Goal: Communication & Community: Participate in discussion

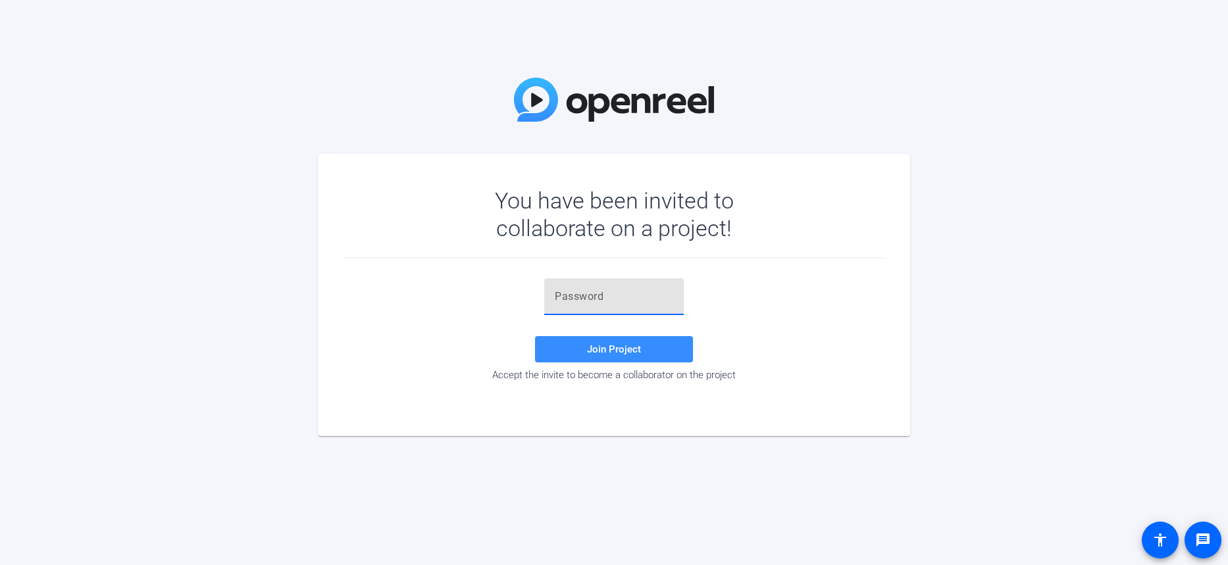
click at [637, 294] on input "text" at bounding box center [614, 297] width 118 height 16
paste input "9vGO,[GEOGRAPHIC_DATA]"
type input "9vGO,[GEOGRAPHIC_DATA]"
click at [618, 344] on span "Join Project" at bounding box center [614, 350] width 54 height 12
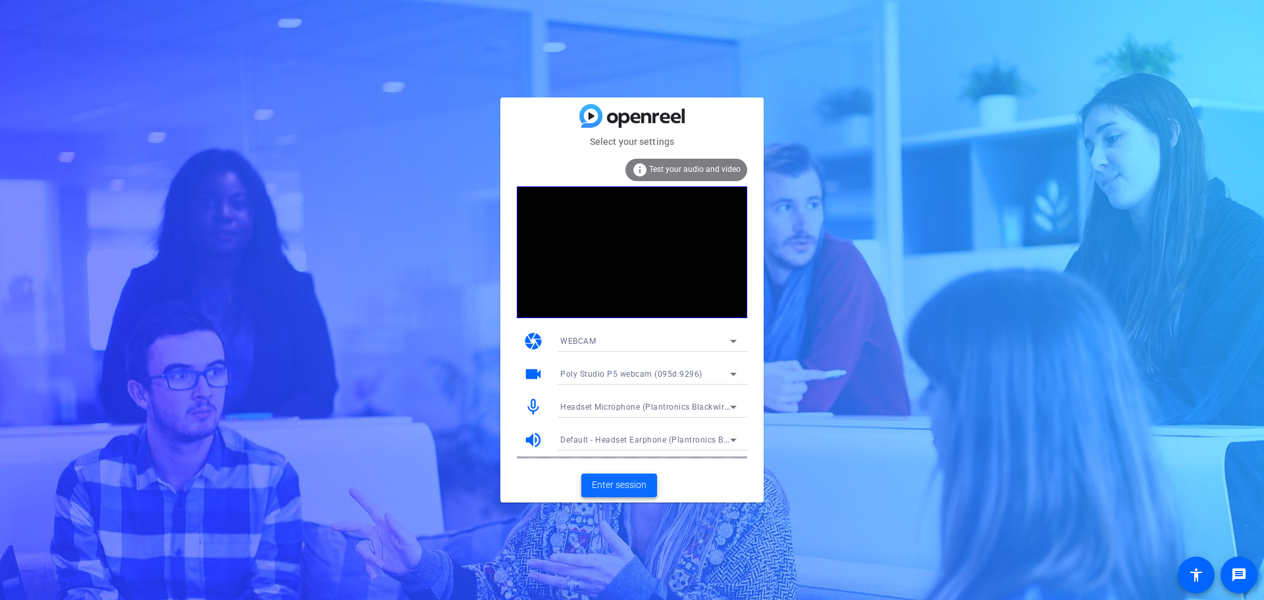
click at [633, 484] on span "Enter session" at bounding box center [619, 485] width 55 height 14
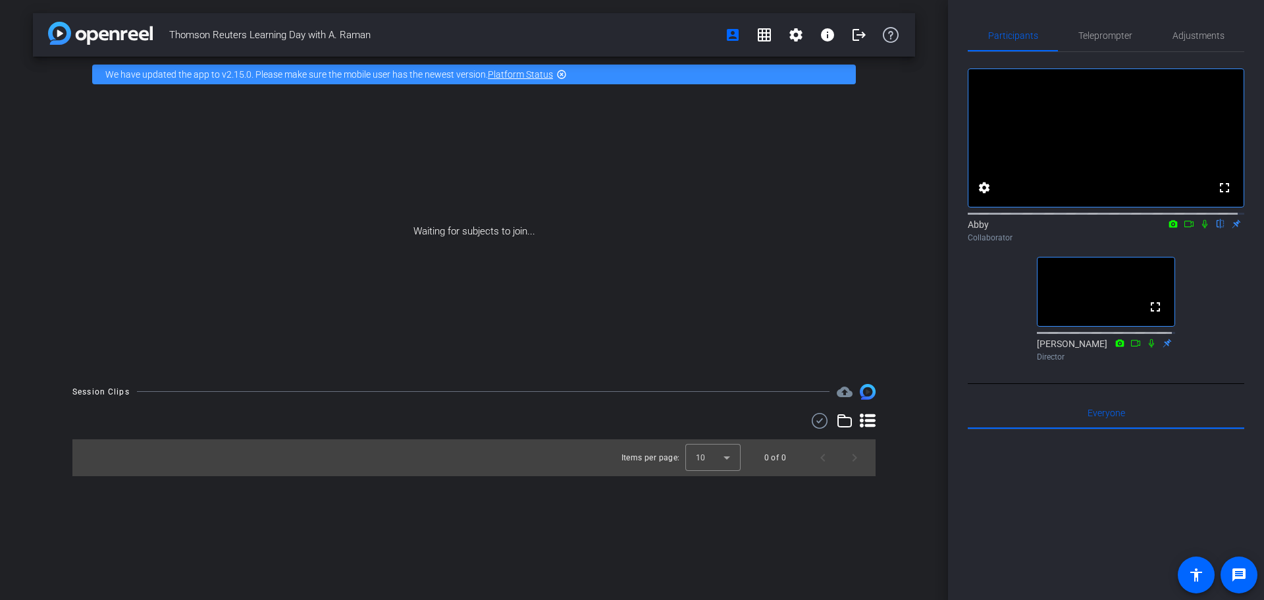
click at [1201, 228] on icon at bounding box center [1204, 223] width 11 height 9
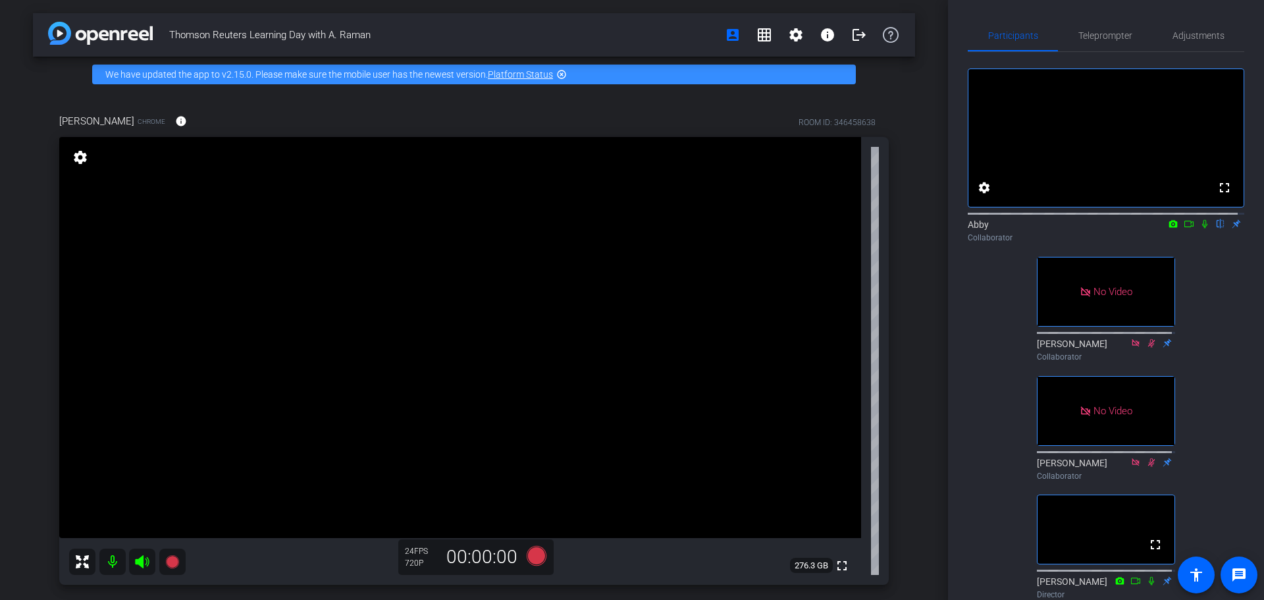
click at [1184, 228] on icon at bounding box center [1189, 223] width 11 height 9
click at [1215, 228] on icon at bounding box center [1220, 223] width 11 height 9
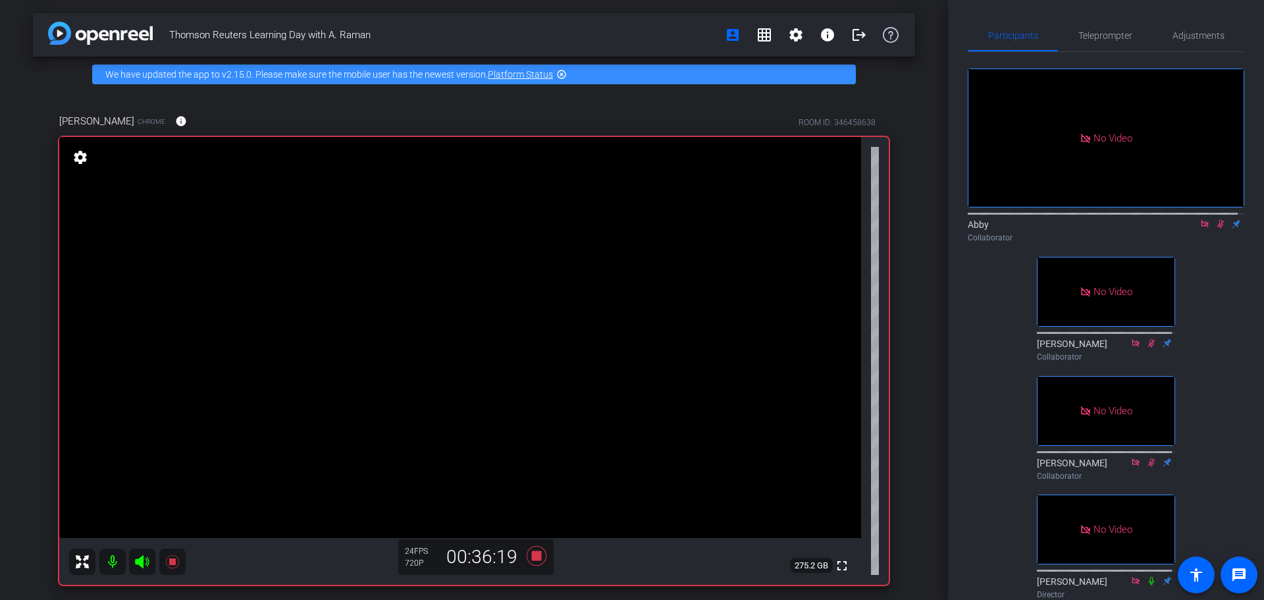
click at [1215, 228] on icon at bounding box center [1220, 223] width 11 height 9
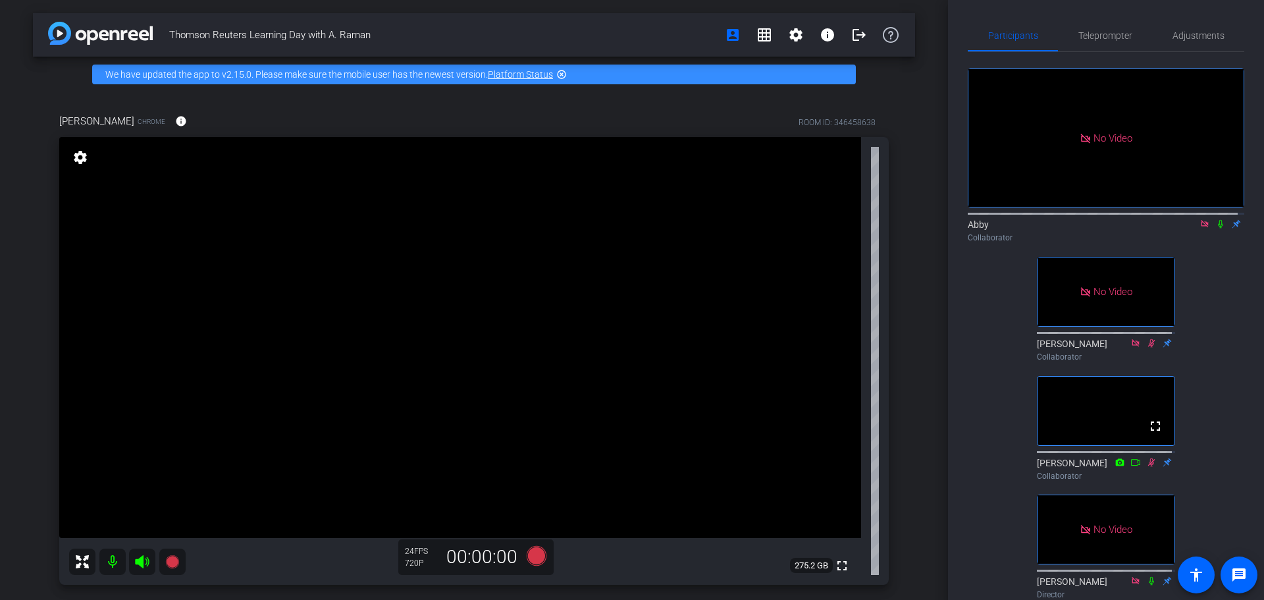
click at [1201, 227] on icon at bounding box center [1204, 223] width 7 height 7
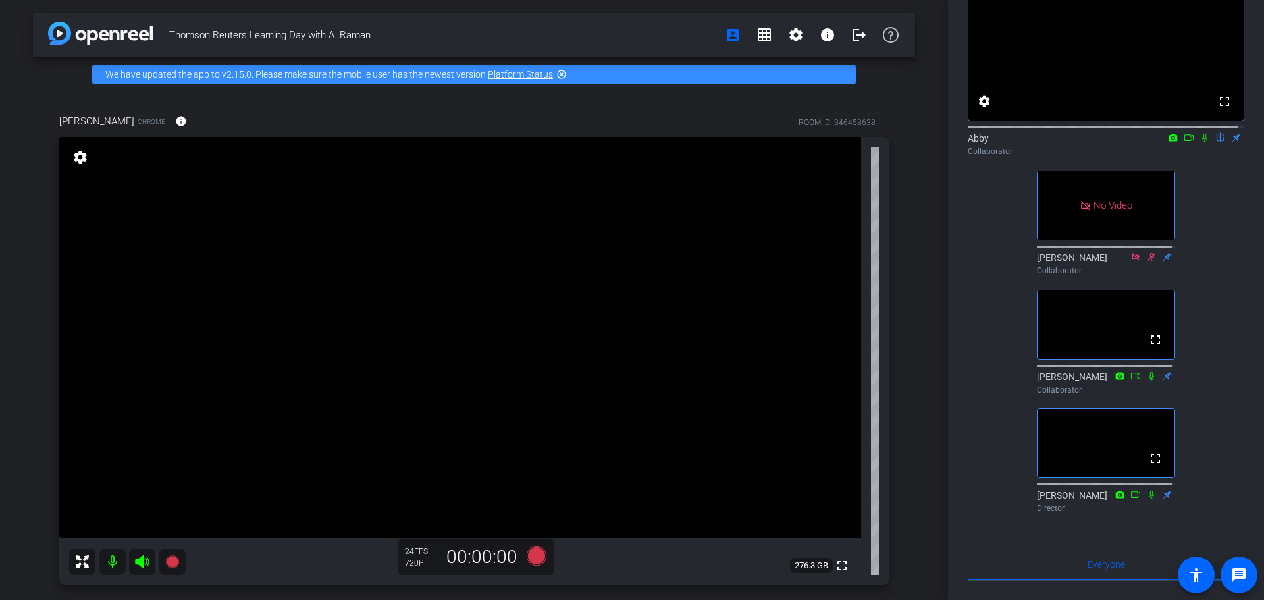
scroll to position [132, 0]
